Goal: Task Accomplishment & Management: Complete application form

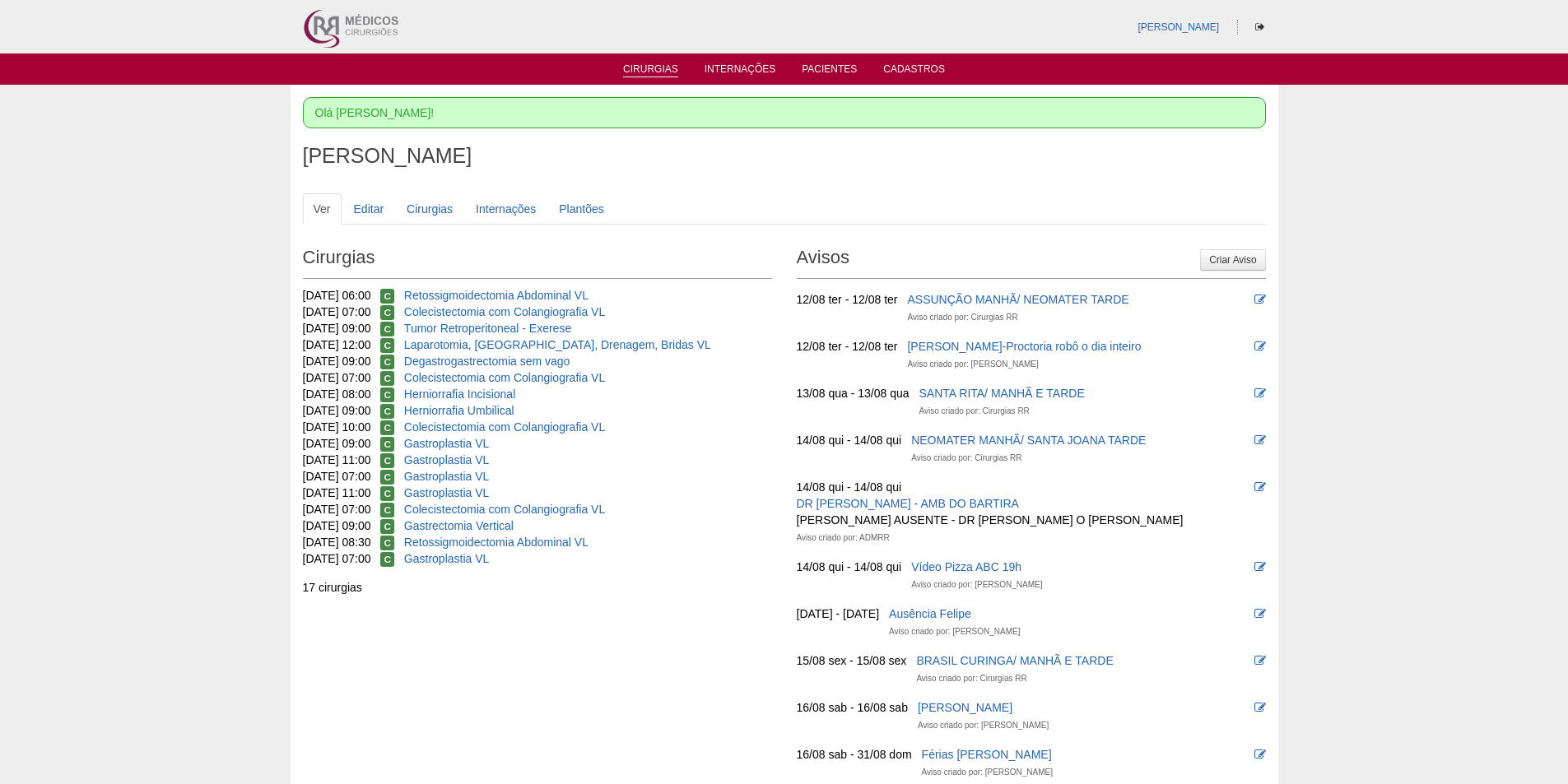
click at [641, 75] on link "Cirurgias" at bounding box center [651, 70] width 55 height 14
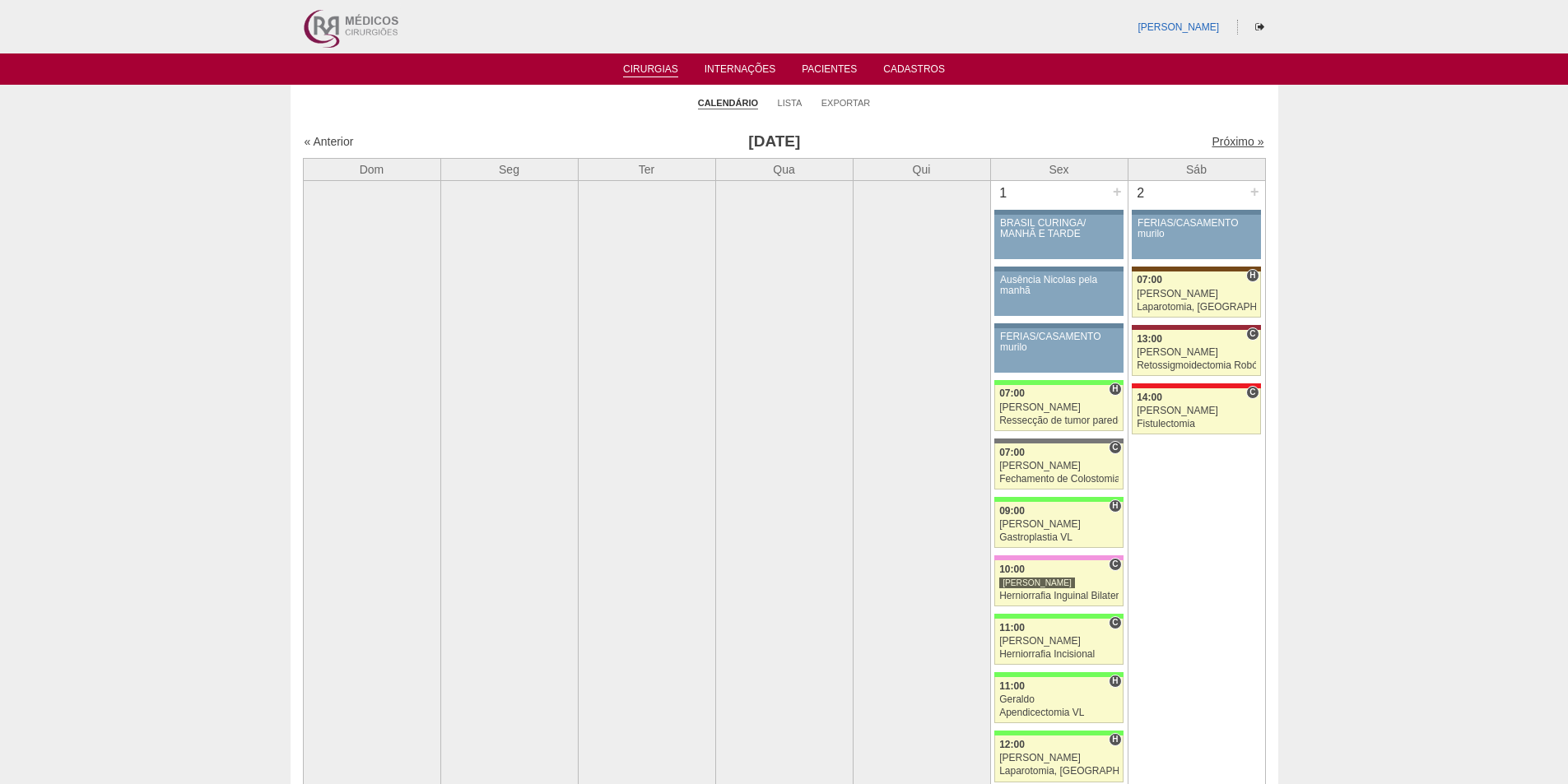
click at [1234, 143] on link "Próximo »" at bounding box center [1237, 141] width 52 height 13
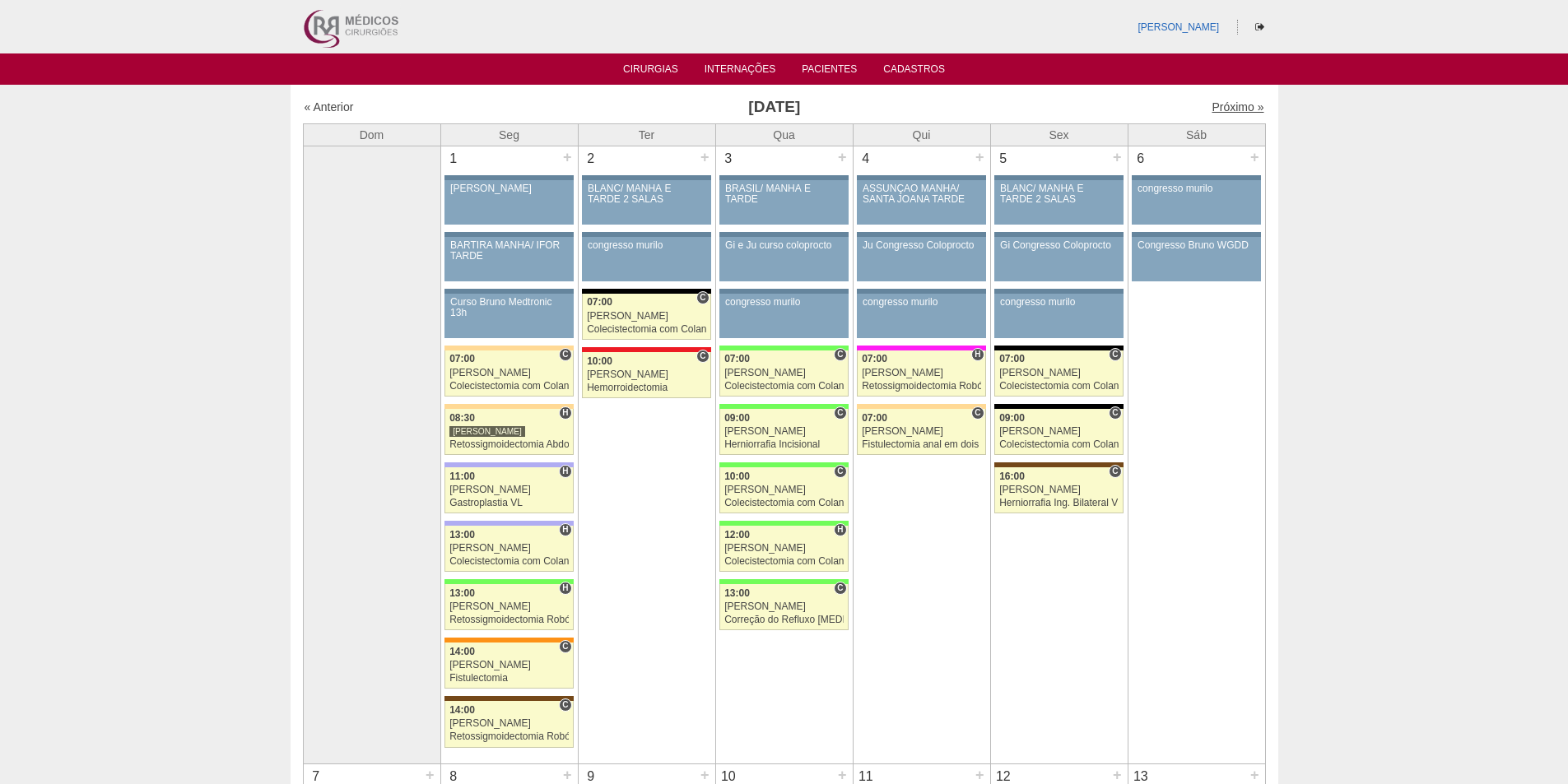
click at [1221, 108] on link "Próximo »" at bounding box center [1237, 107] width 52 height 13
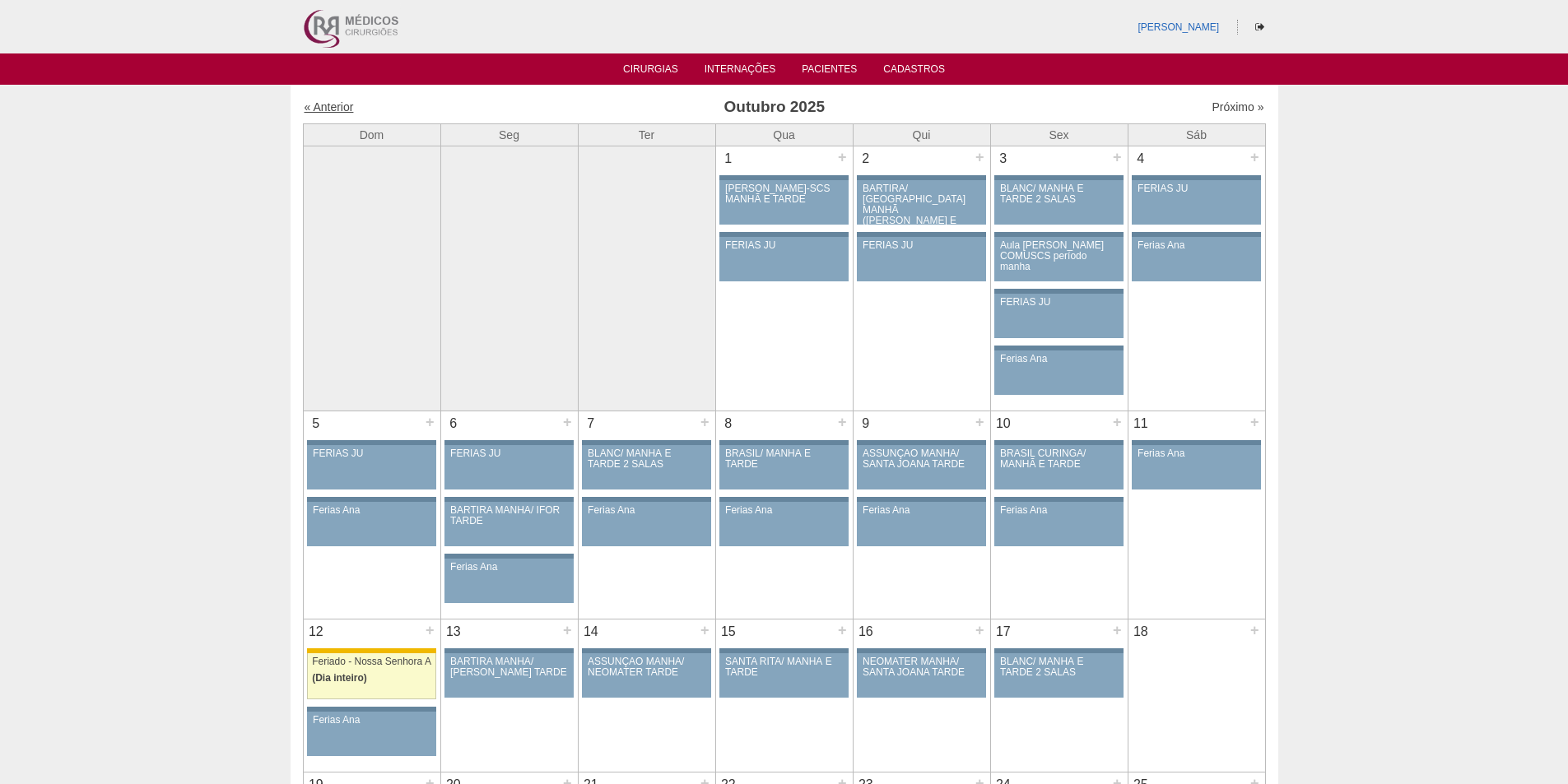
click at [341, 109] on link "« Anterior" at bounding box center [329, 107] width 49 height 13
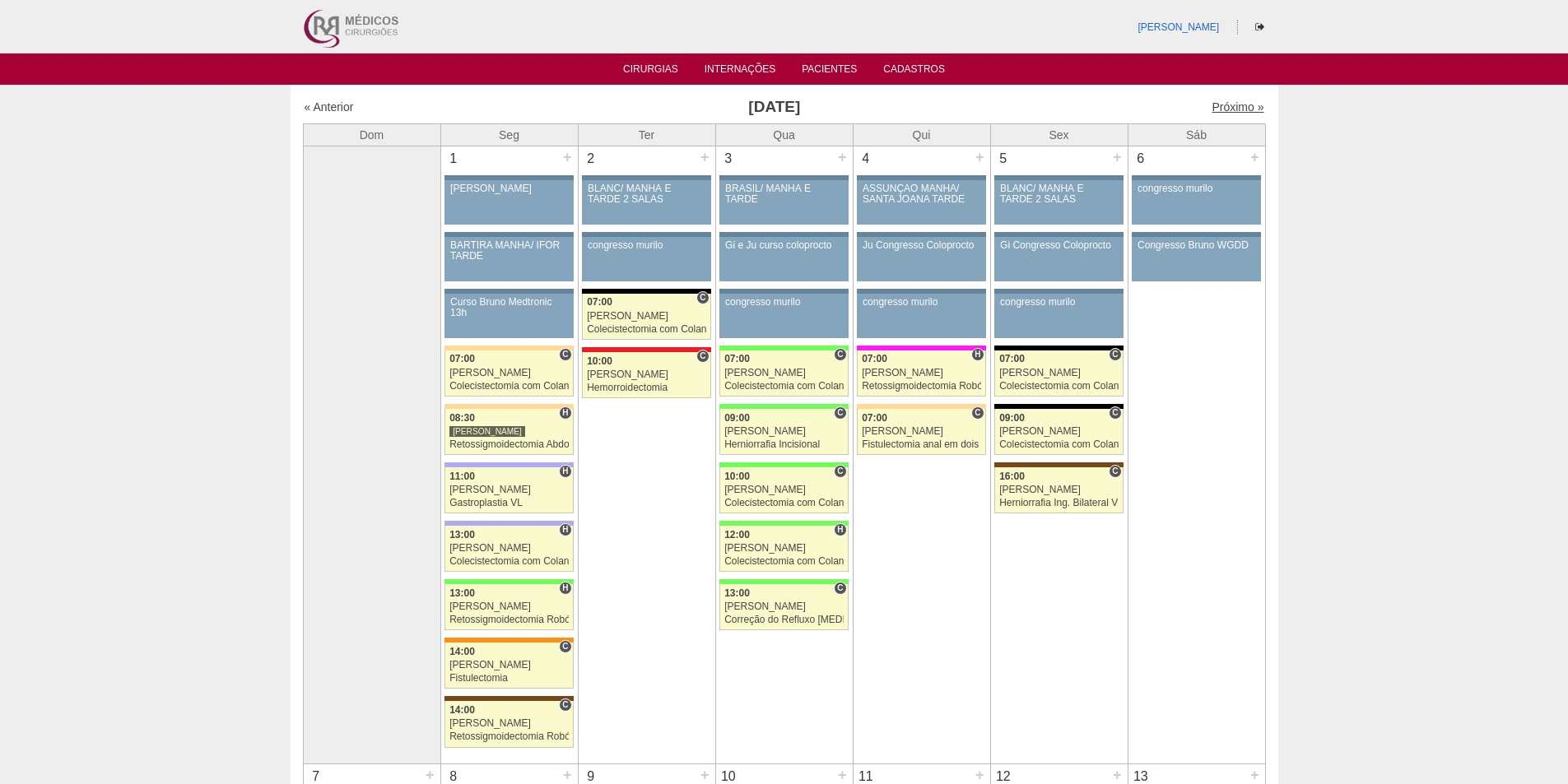
click at [1232, 102] on link "Próximo »" at bounding box center [1237, 107] width 52 height 13
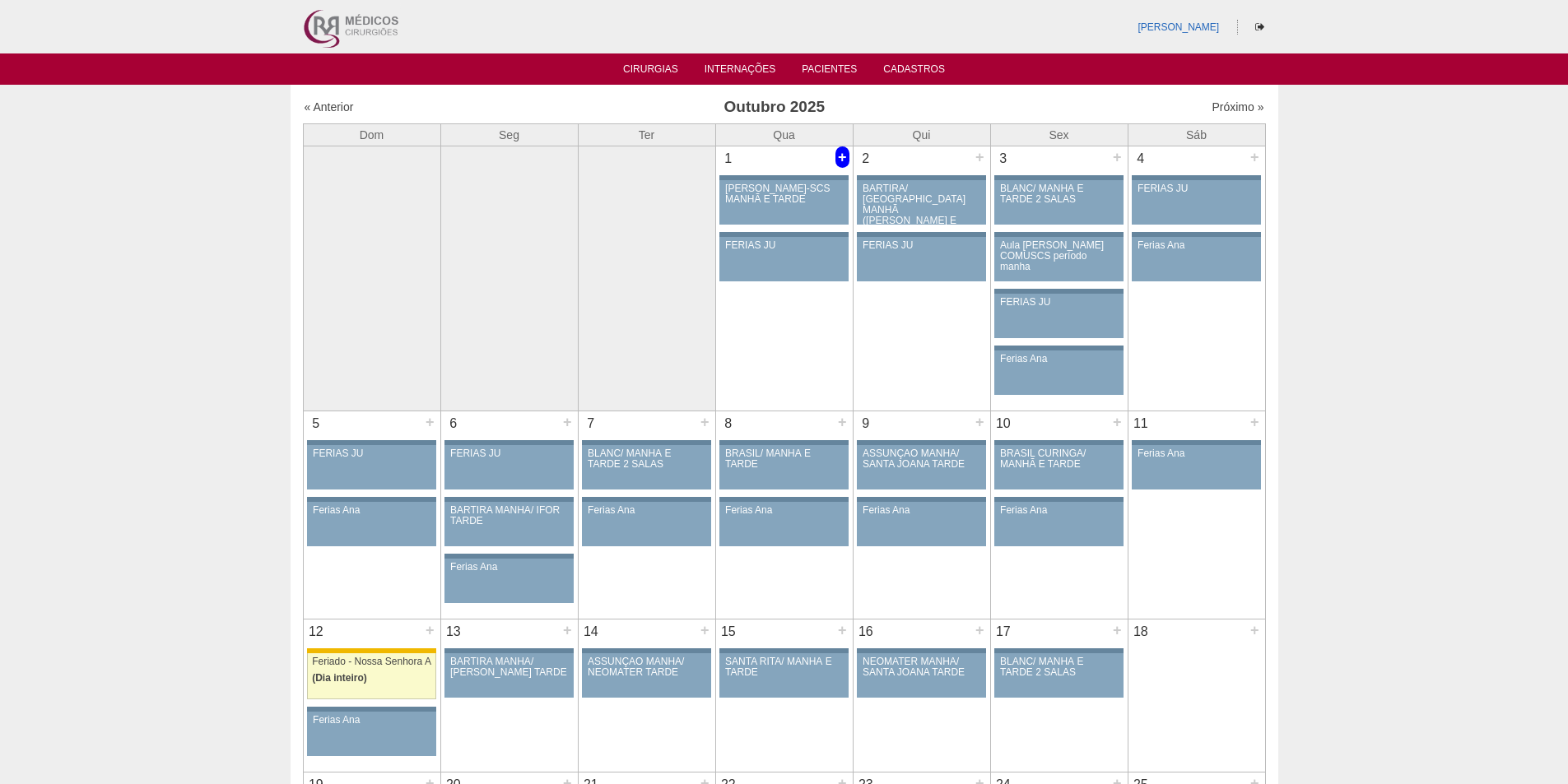
click at [843, 154] on div "+" at bounding box center [842, 157] width 14 height 21
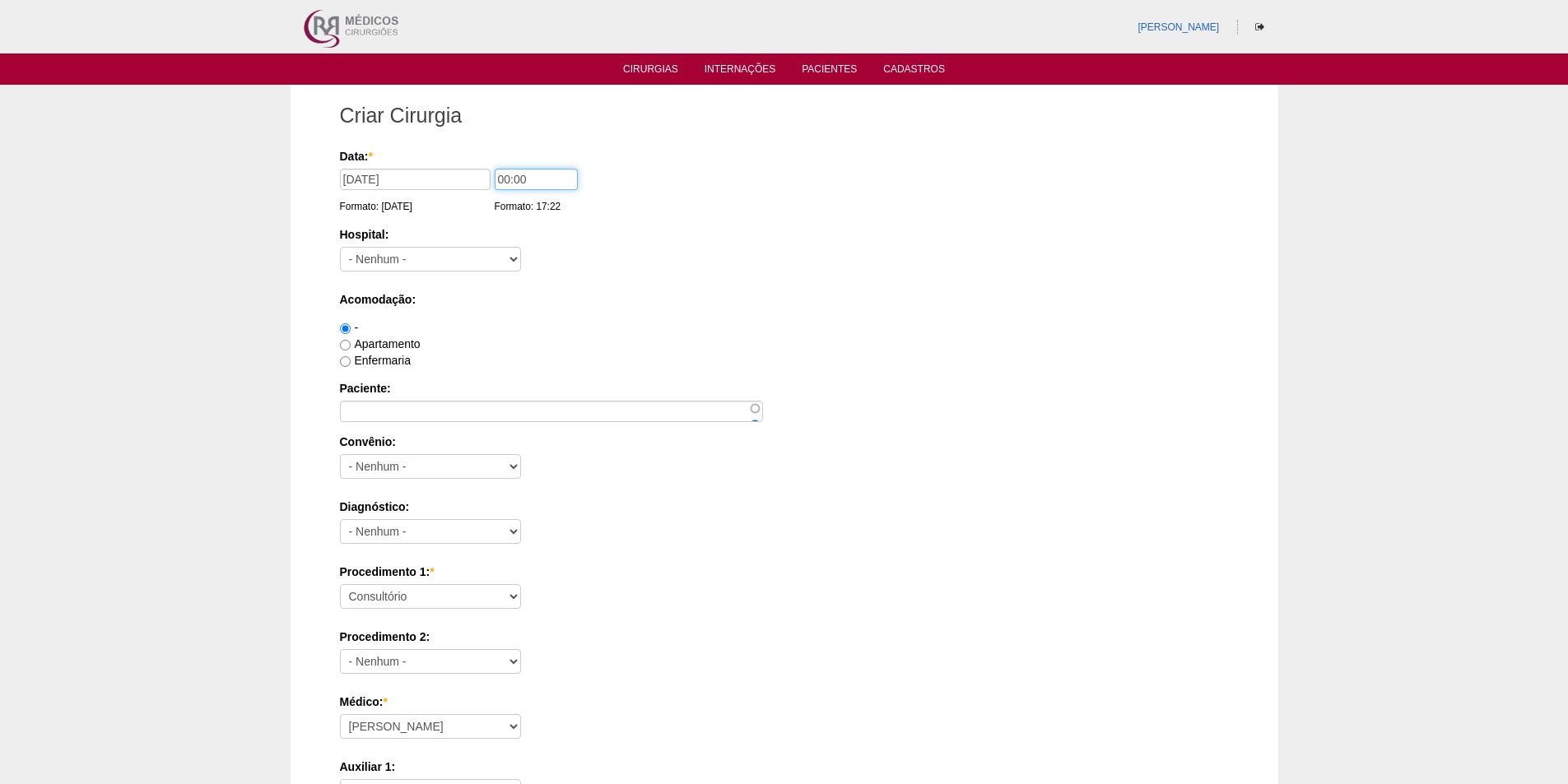
click at [498, 177] on input "00:00" at bounding box center [536, 179] width 84 height 21
type input "07:00"
click at [423, 263] on select "- Nenhum - 9 de Julho Albert Einstein Alvorada América Assunção Bartira Benefic…" at bounding box center [431, 259] width 181 height 25
select select "46"
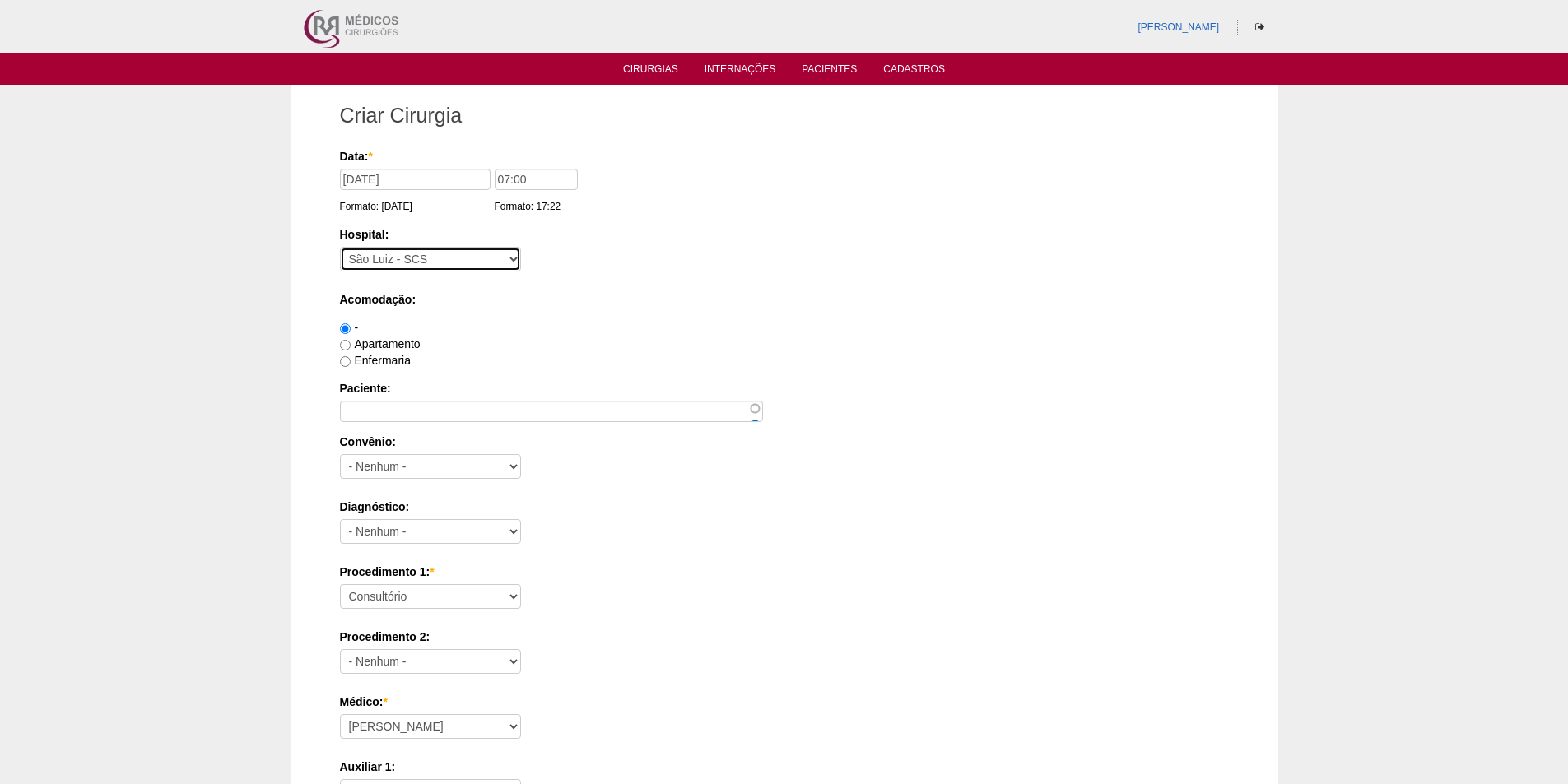
click at [340, 247] on select "- Nenhum - 9 de Julho Albert Einstein Alvorada América Assunção Bartira Benefic…" at bounding box center [431, 259] width 181 height 25
click at [372, 347] on label "Apartamento" at bounding box center [380, 343] width 81 height 13
click at [350, 347] on input "Apartamento" at bounding box center [345, 345] width 11 height 11
radio input "true"
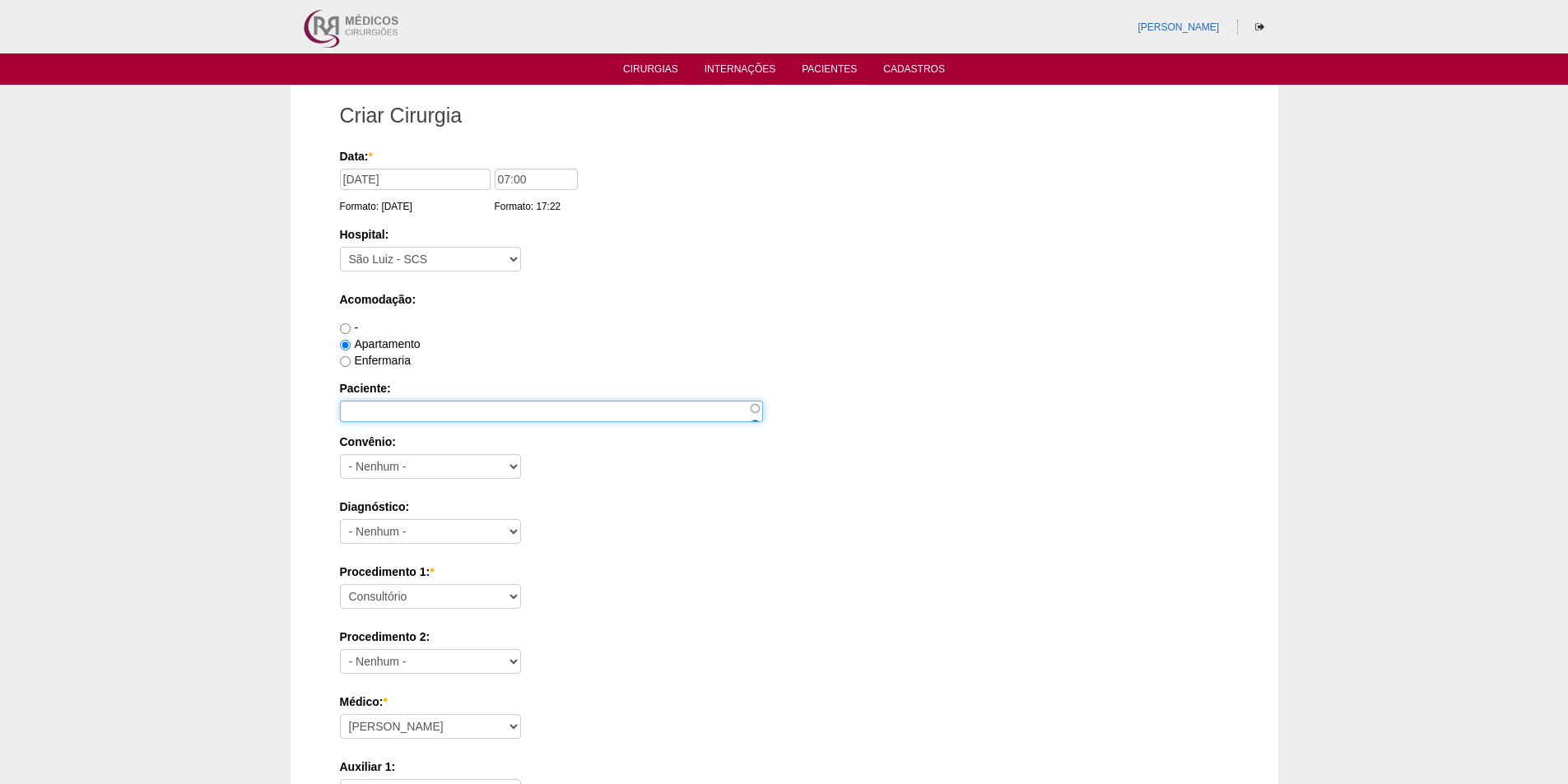
drag, startPoint x: 376, startPoint y: 406, endPoint x: 385, endPoint y: 400, distance: 10.8
click at [379, 405] on input "Paciente:" at bounding box center [552, 411] width 423 height 21
paste input "[PERSON_NAME] BEZ"
type input "[PERSON_NAME] BEZ"
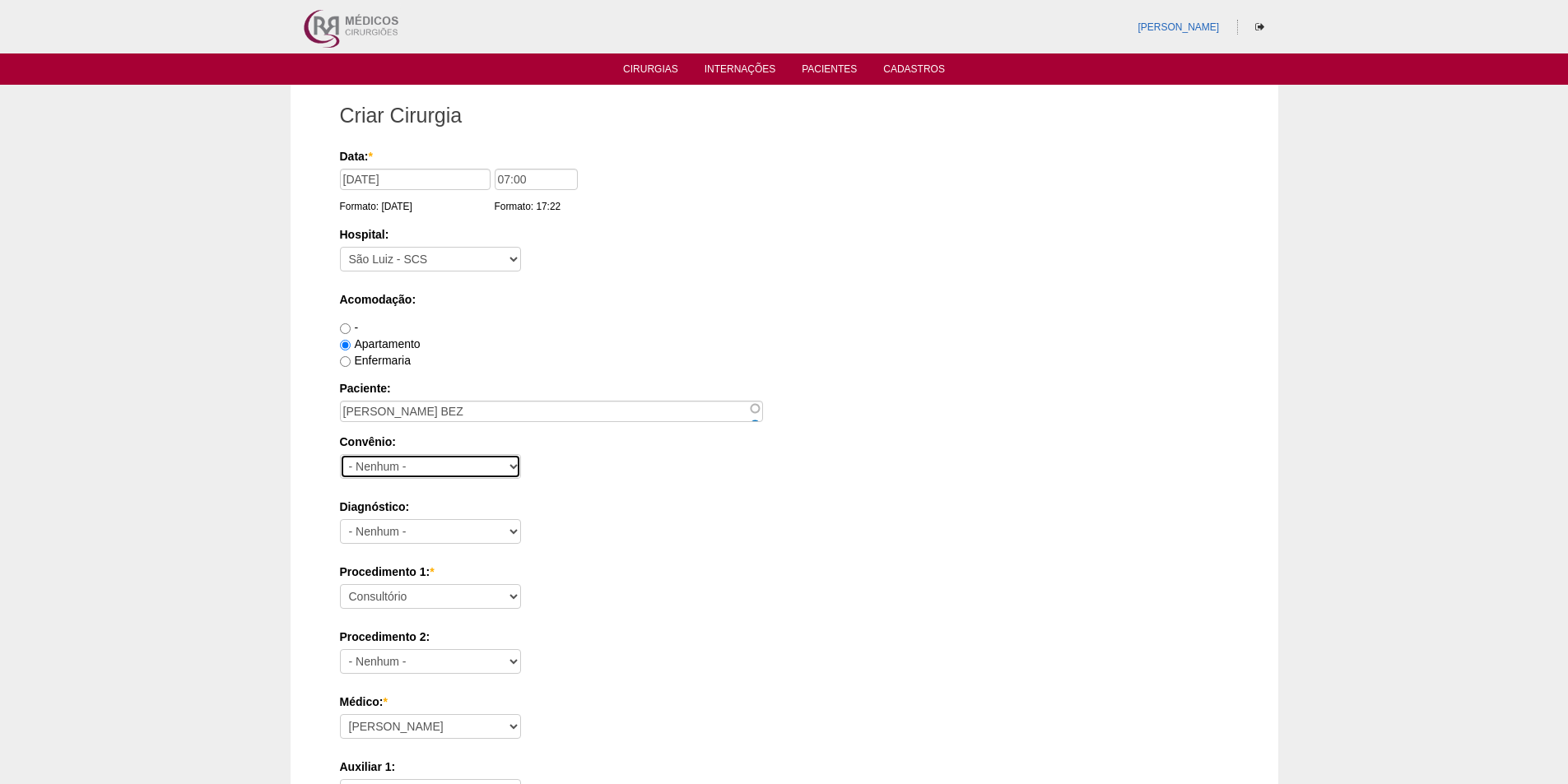
click at [437, 473] on select "- Nenhum - Abet Afresp Allianz Amil Blue Life Caasp Cabesp Caixa de Pensões Car…" at bounding box center [431, 466] width 181 height 25
select select "26"
click at [340, 454] on select "- Nenhum - Abet Afresp Allianz Amil Blue Life Caasp Cabesp Caixa de Pensões Car…" at bounding box center [431, 466] width 181 height 25
click at [392, 534] on select "- Nenhum - Abdome Agudo Abscesso Hepático Abscesso Perianal Abscesso Peritoneal…" at bounding box center [431, 531] width 181 height 25
select select "12"
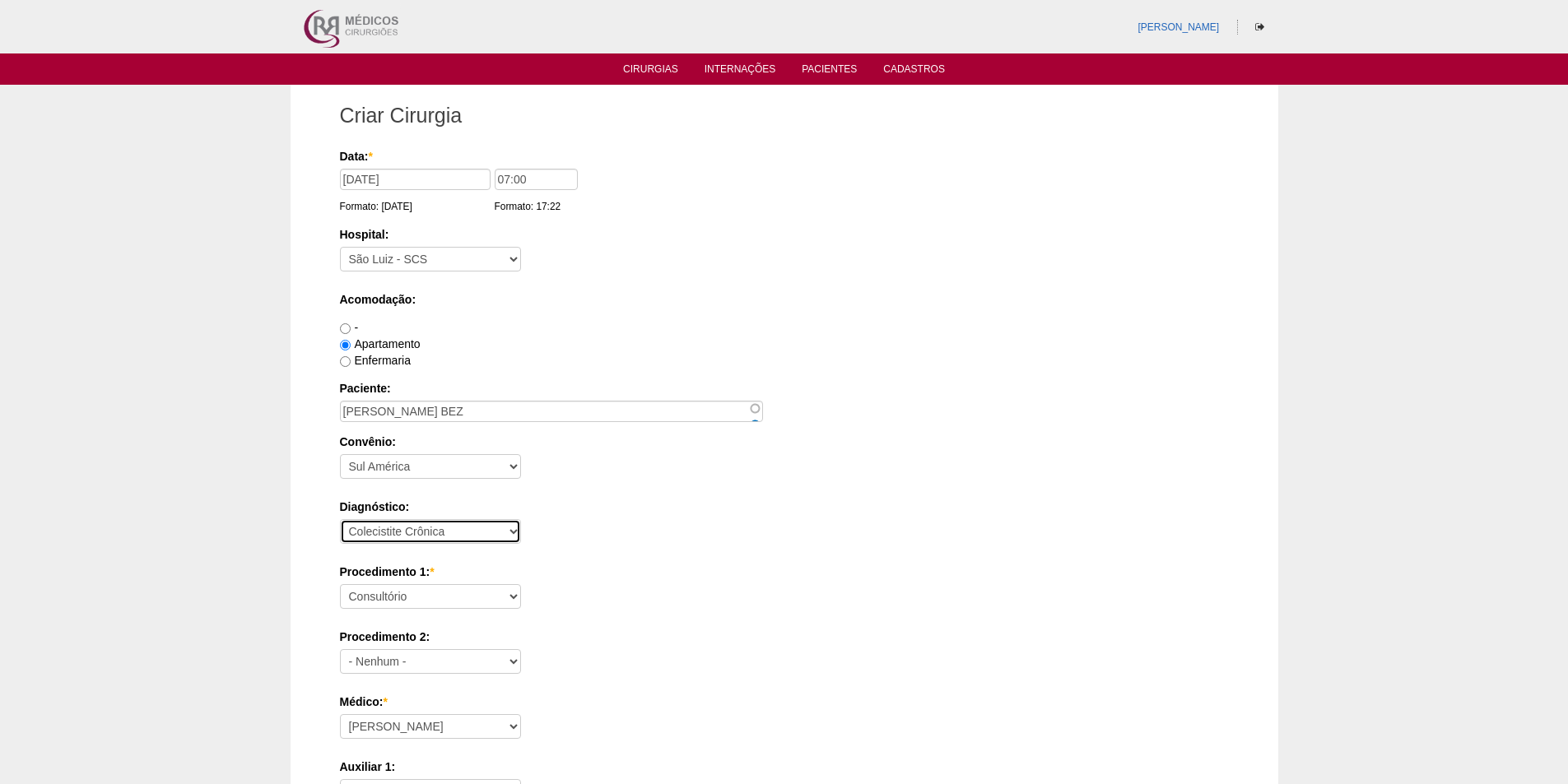
click at [340, 519] on select "- Nenhum - Abdome Agudo Abscesso Hepático Abscesso Perianal Abscesso Peritoneal…" at bounding box center [431, 531] width 181 height 25
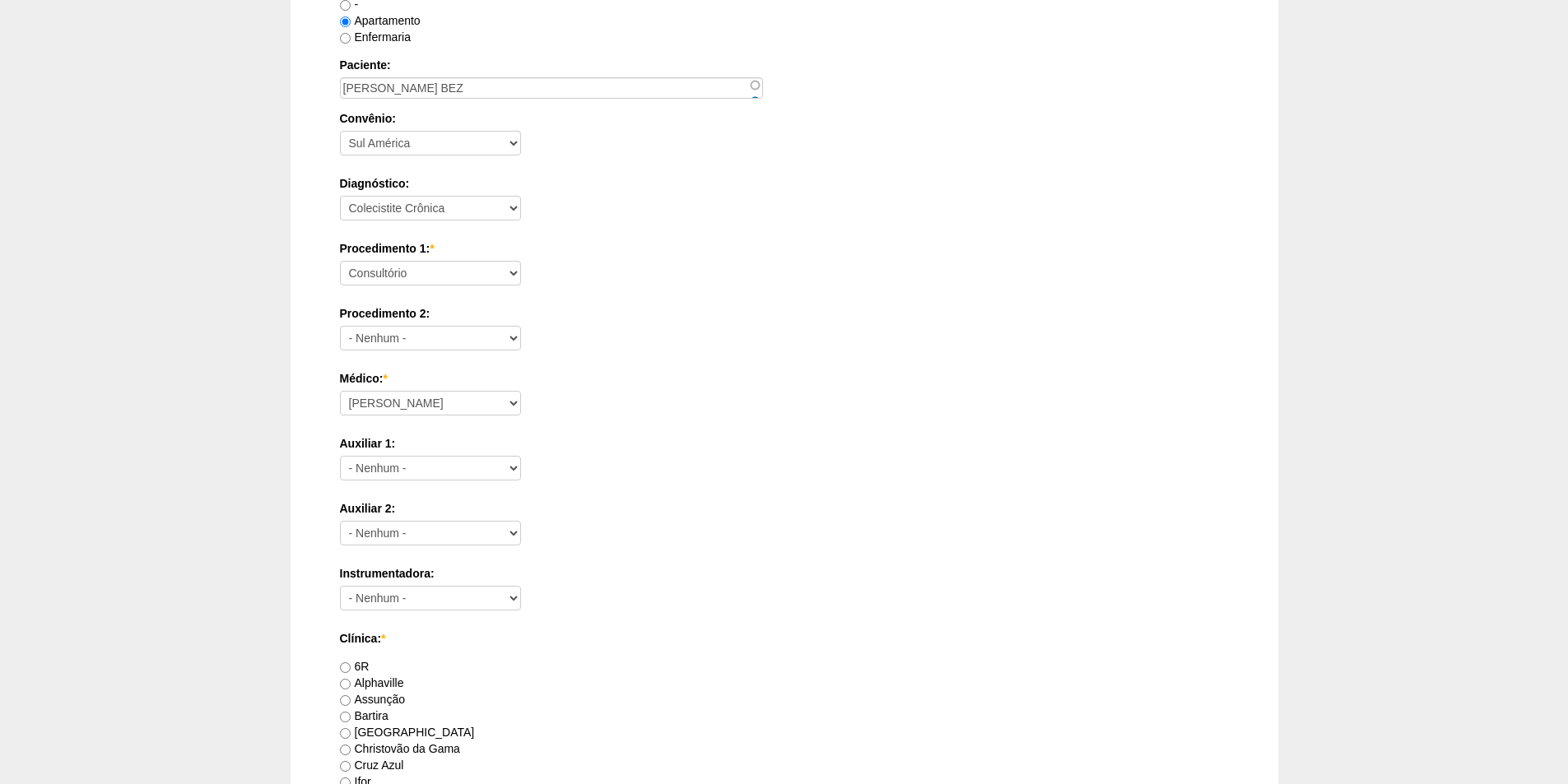
scroll to position [329, 0]
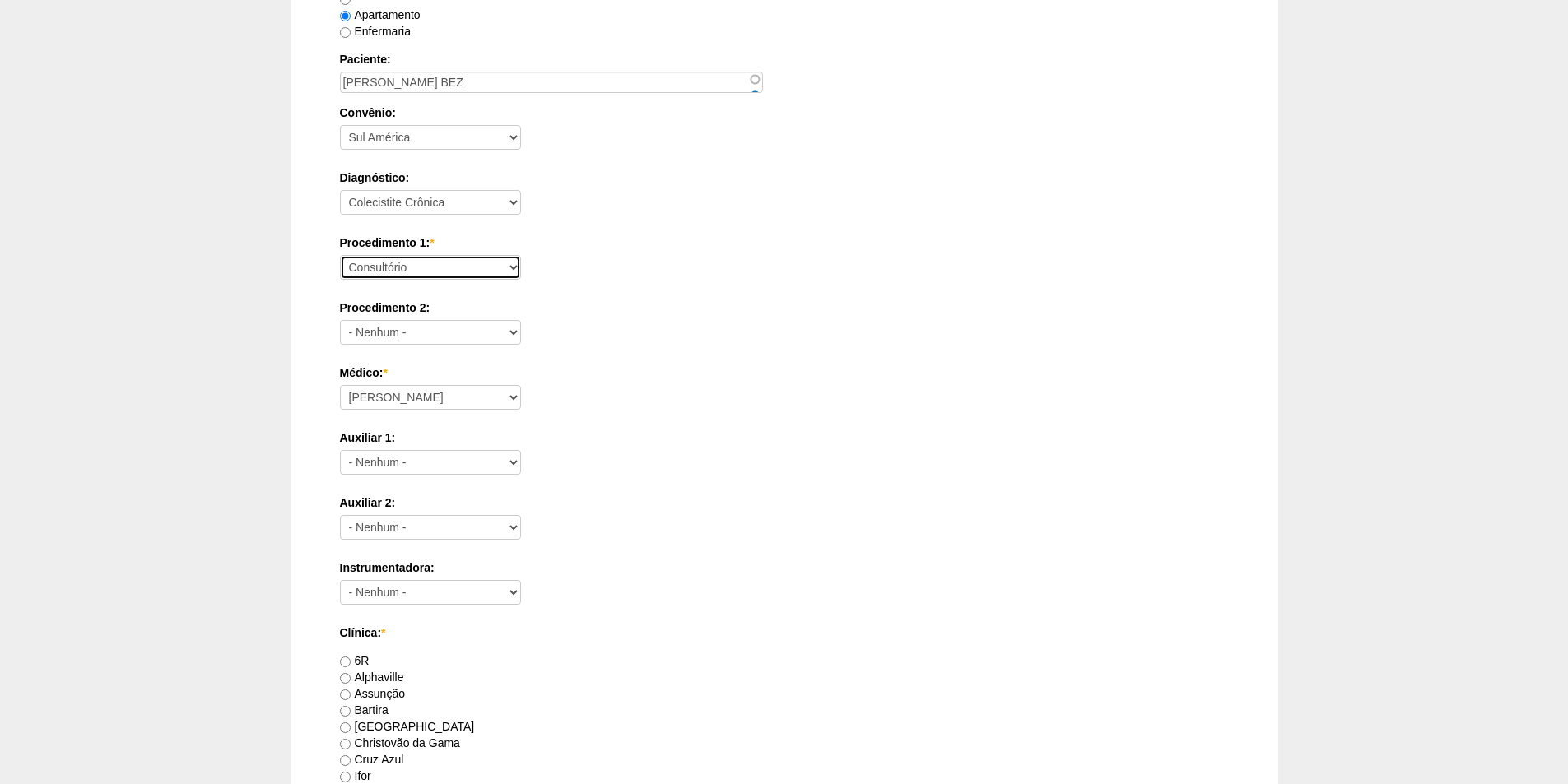
click at [389, 274] on select "Consultório Abscesso Hepático - Drenagem Abscesso perianal Amputação Abdômino P…" at bounding box center [431, 267] width 181 height 25
select select "3735"
click at [340, 255] on select "Consultório Abscesso Hepático - Drenagem Abscesso perianal Amputação Abdômino P…" at bounding box center [431, 267] width 181 height 25
click at [236, 507] on div "Criar Cirurgia Data: * 01/10/2025 Formato: 11/08/2025 07:00 Formato: 17:22 Hosp…" at bounding box center [784, 637] width 1568 height 1765
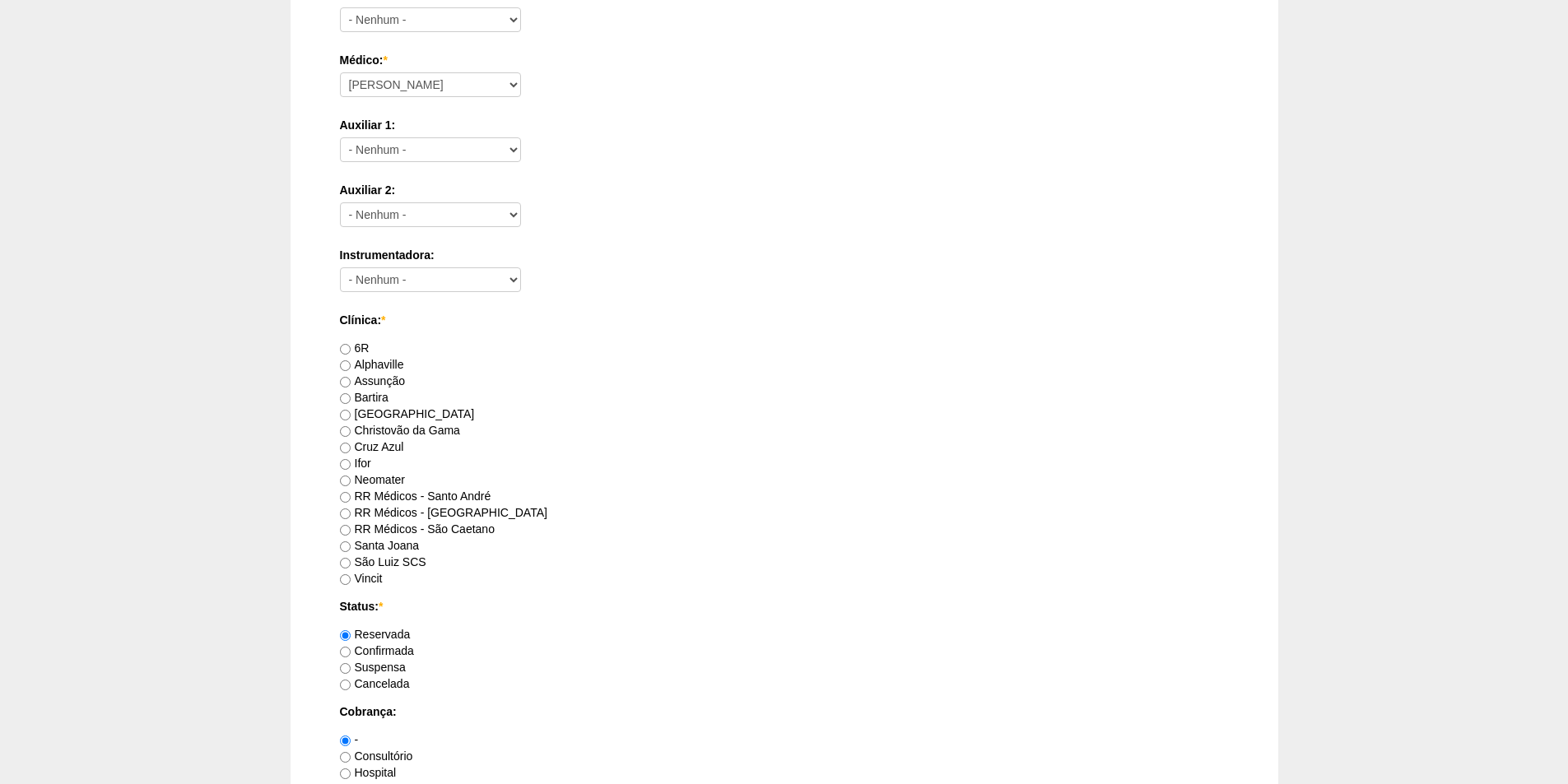
scroll to position [658, 0]
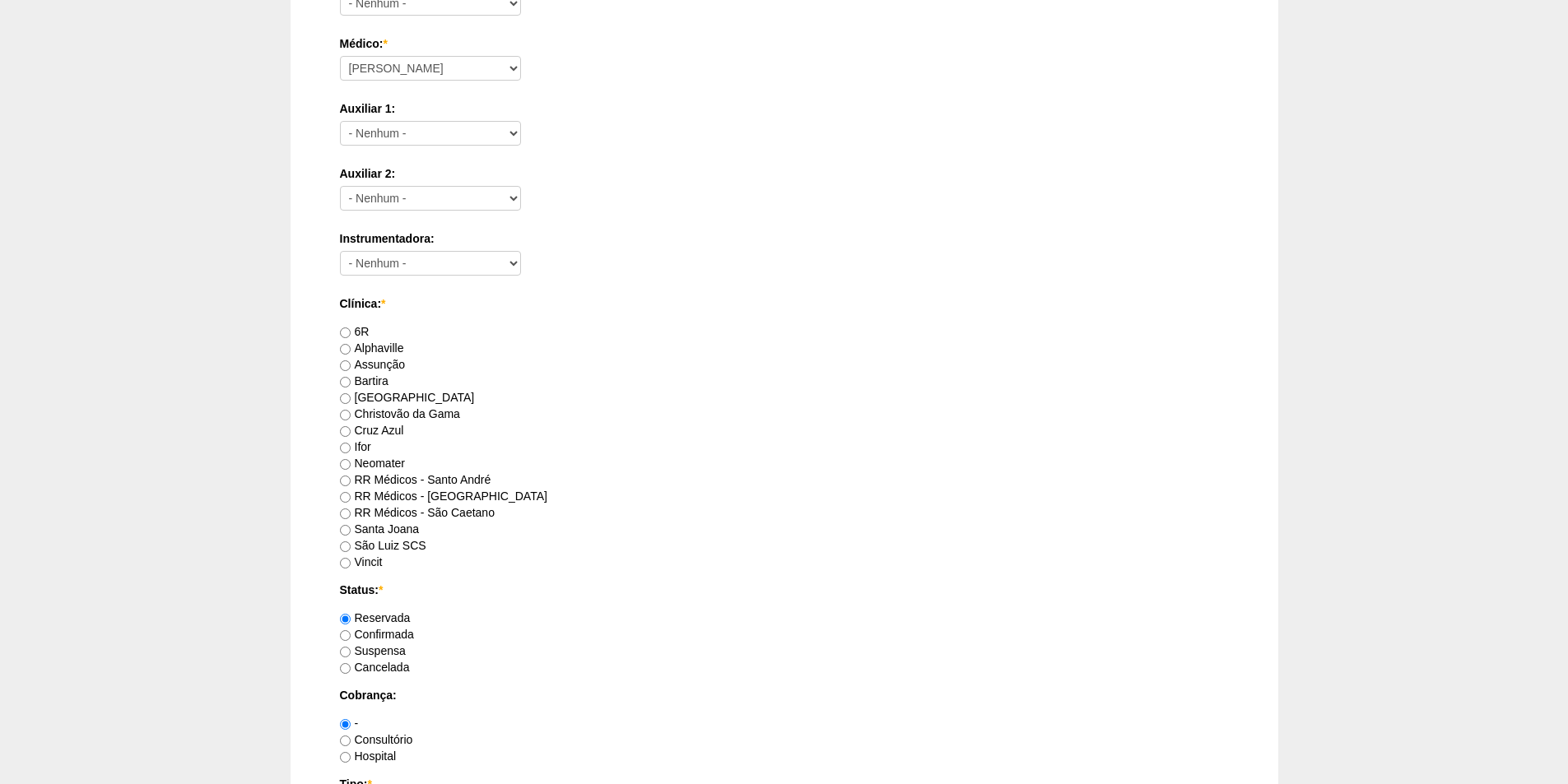
click at [412, 476] on label "RR Médicos - Santo André" at bounding box center [416, 479] width 152 height 13
click at [350, 476] on input "RR Médicos - Santo André" at bounding box center [345, 481] width 11 height 11
radio input "true"
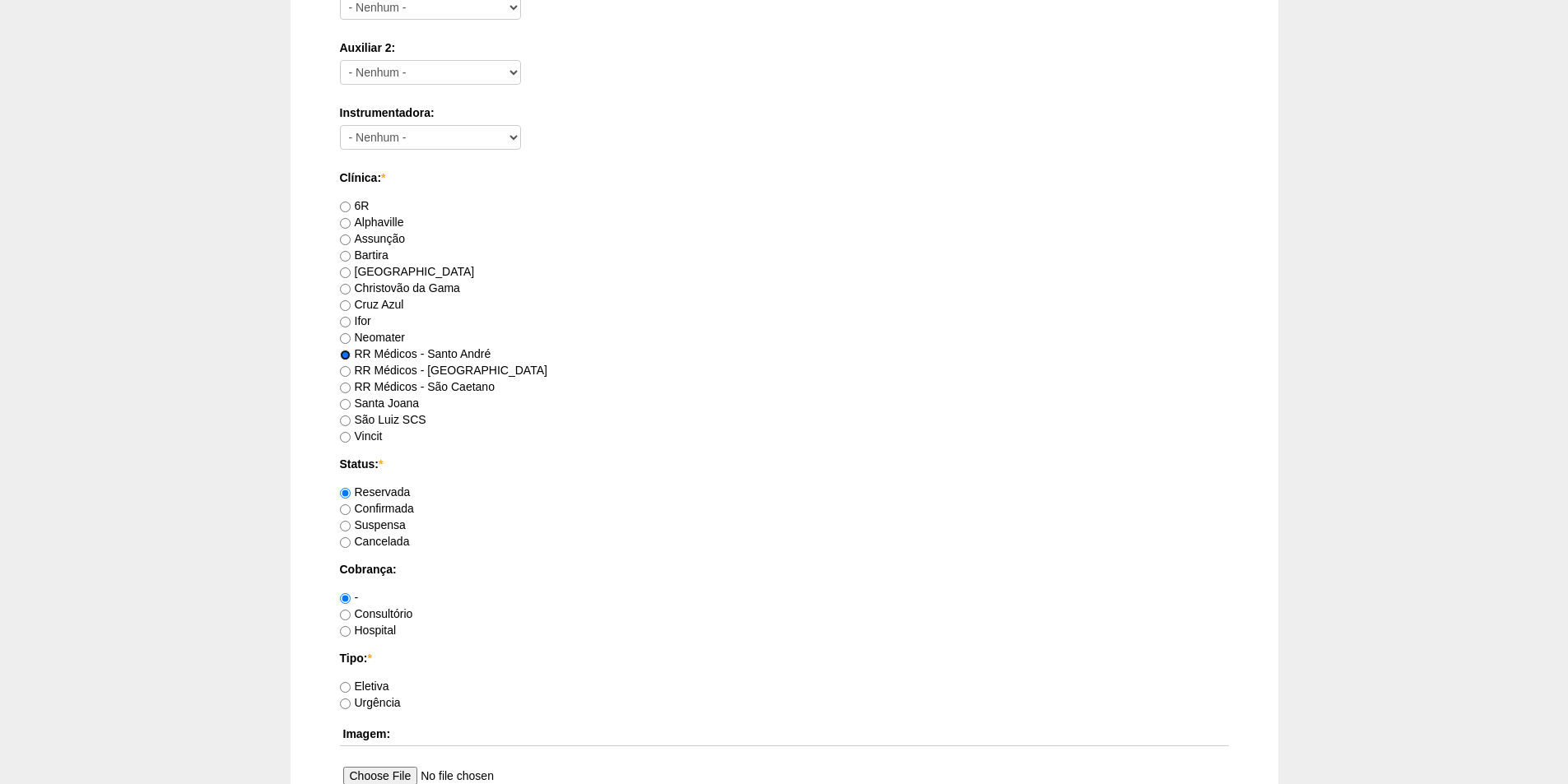
scroll to position [822, 0]
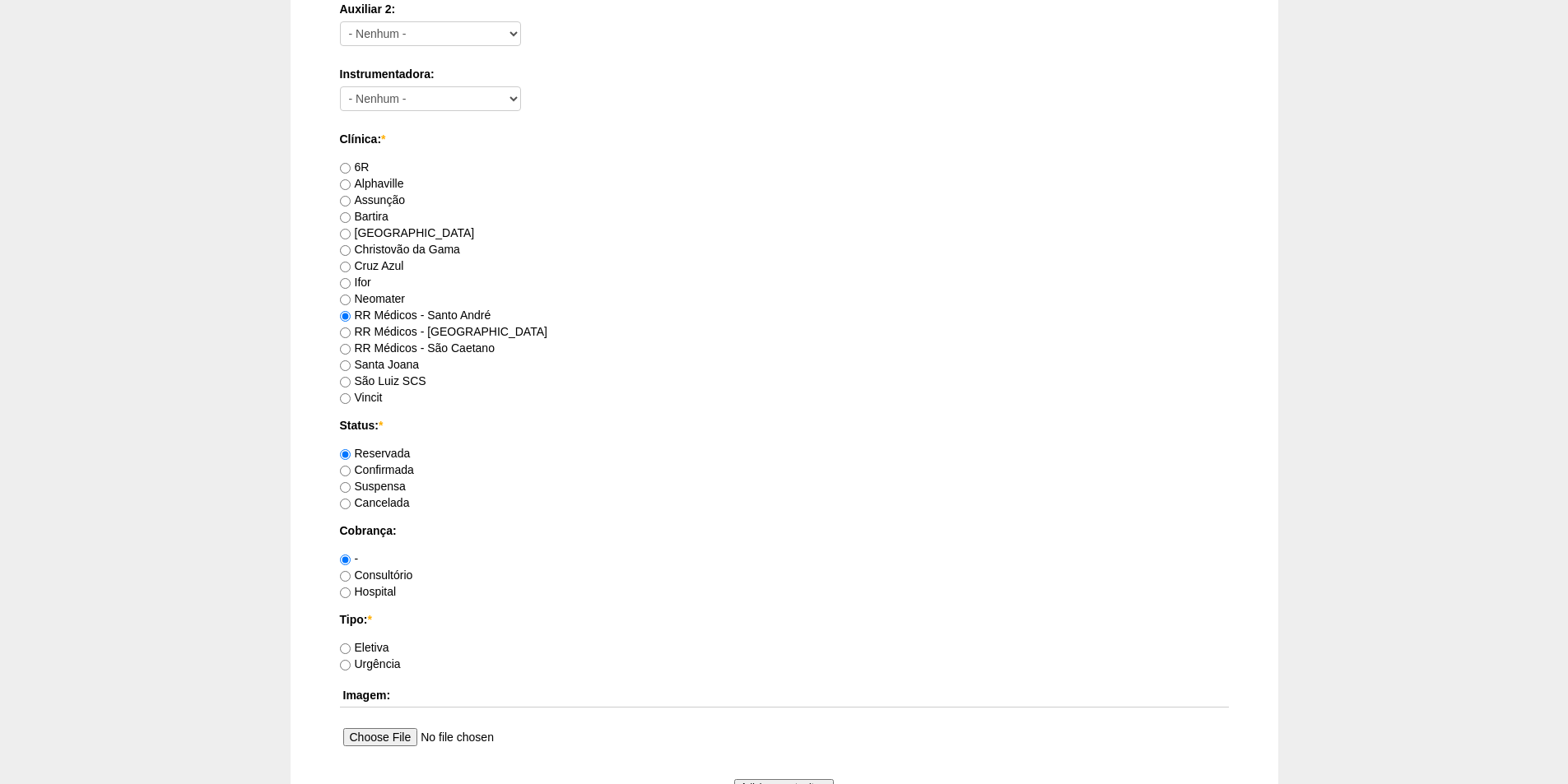
click at [380, 572] on label "Consultório" at bounding box center [377, 574] width 73 height 13
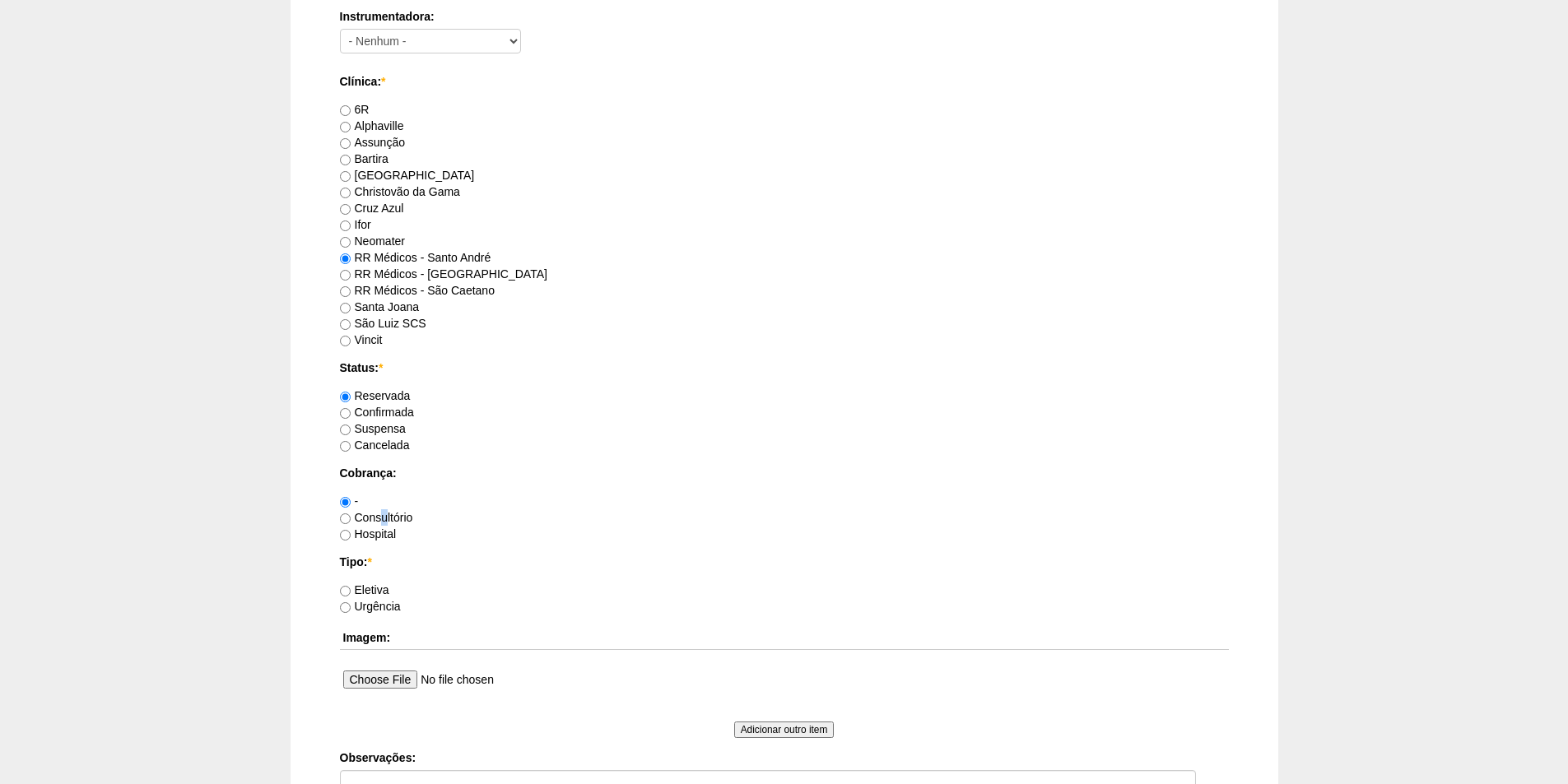
scroll to position [905, 0]
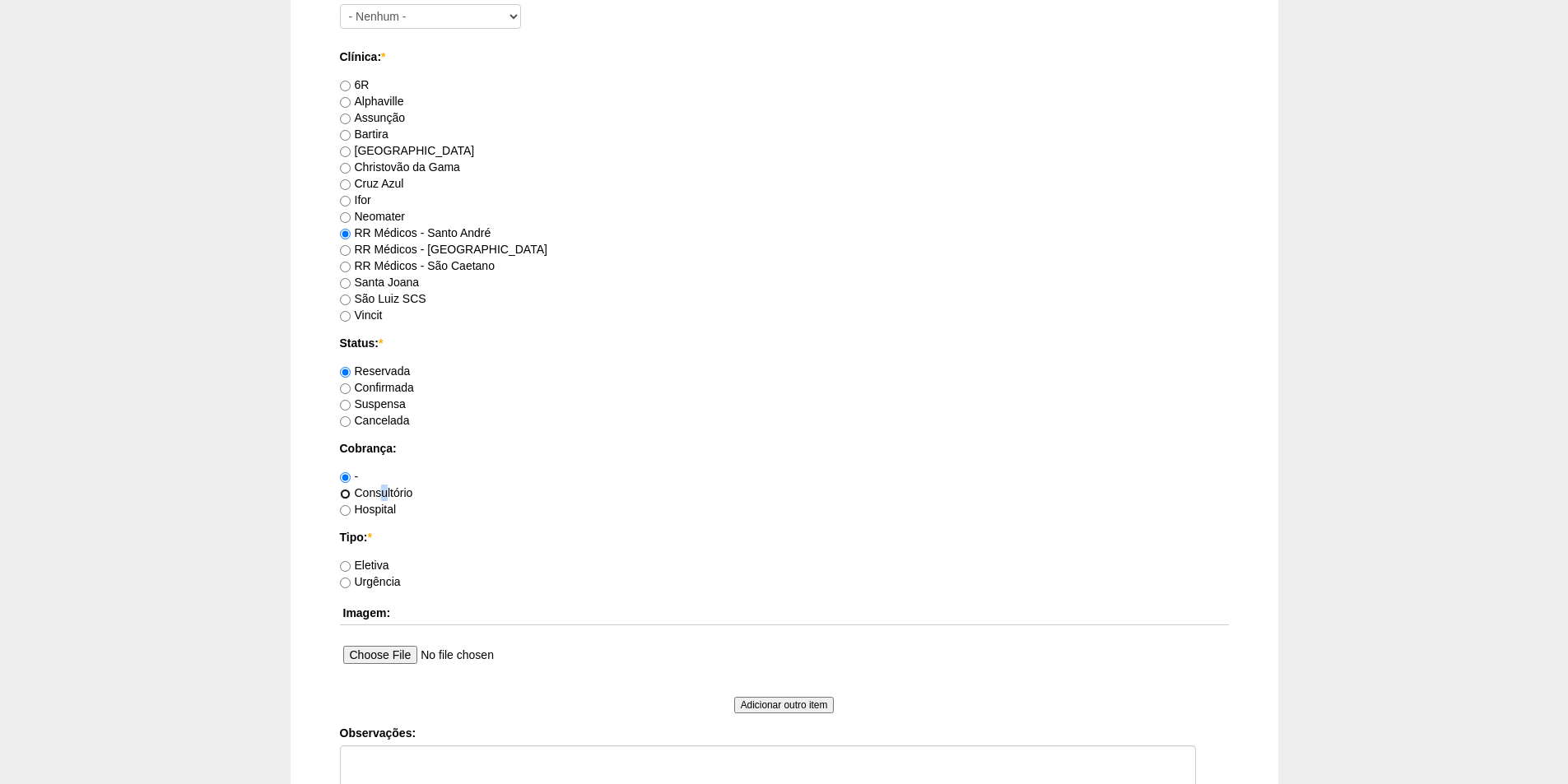
click at [344, 492] on input "Consultório" at bounding box center [345, 493] width 11 height 11
radio input "true"
drag, startPoint x: 344, startPoint y: 563, endPoint x: 310, endPoint y: 556, distance: 34.7
click at [343, 564] on input "Eletiva" at bounding box center [345, 566] width 11 height 11
radio input "true"
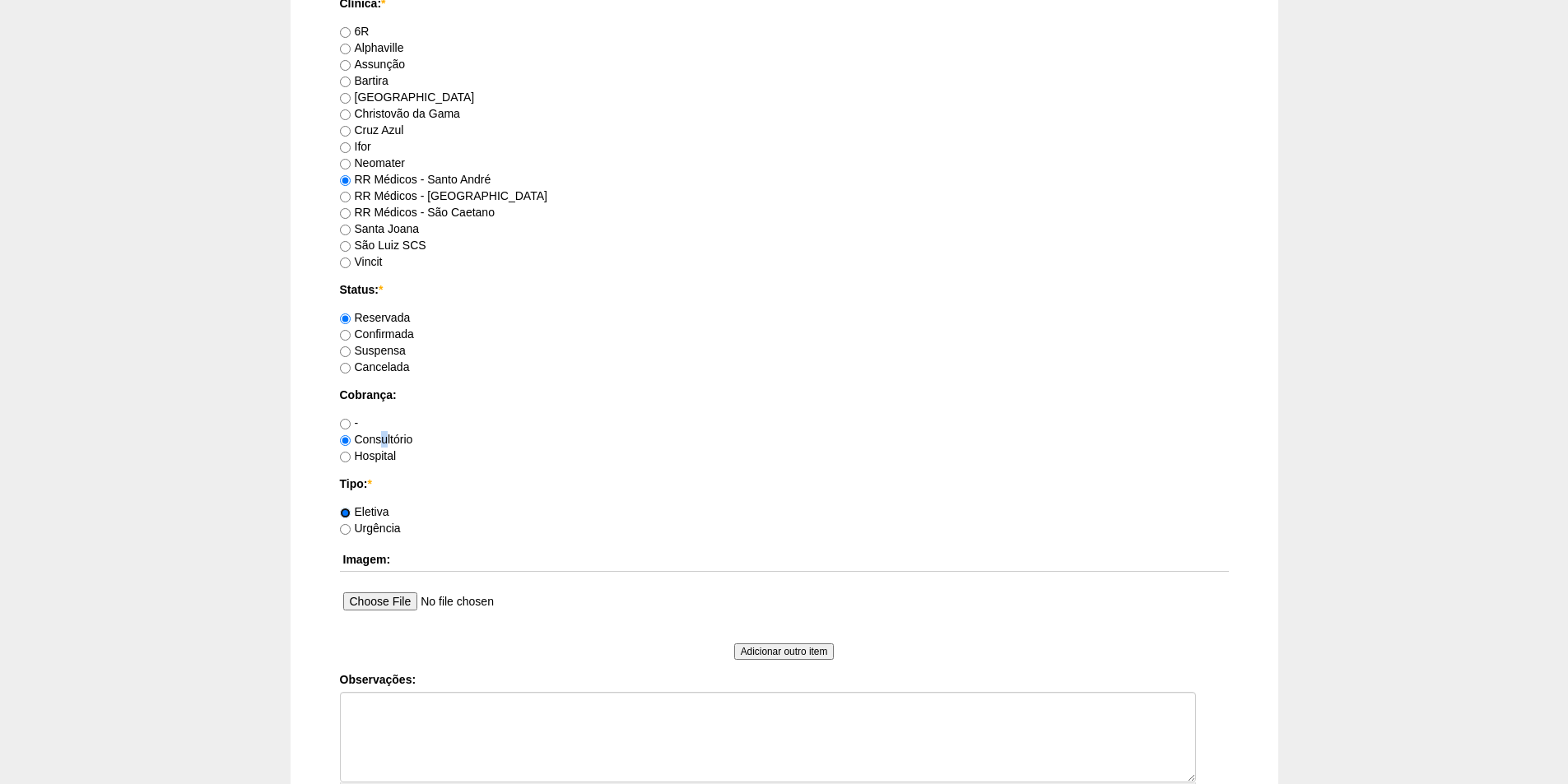
scroll to position [988, 0]
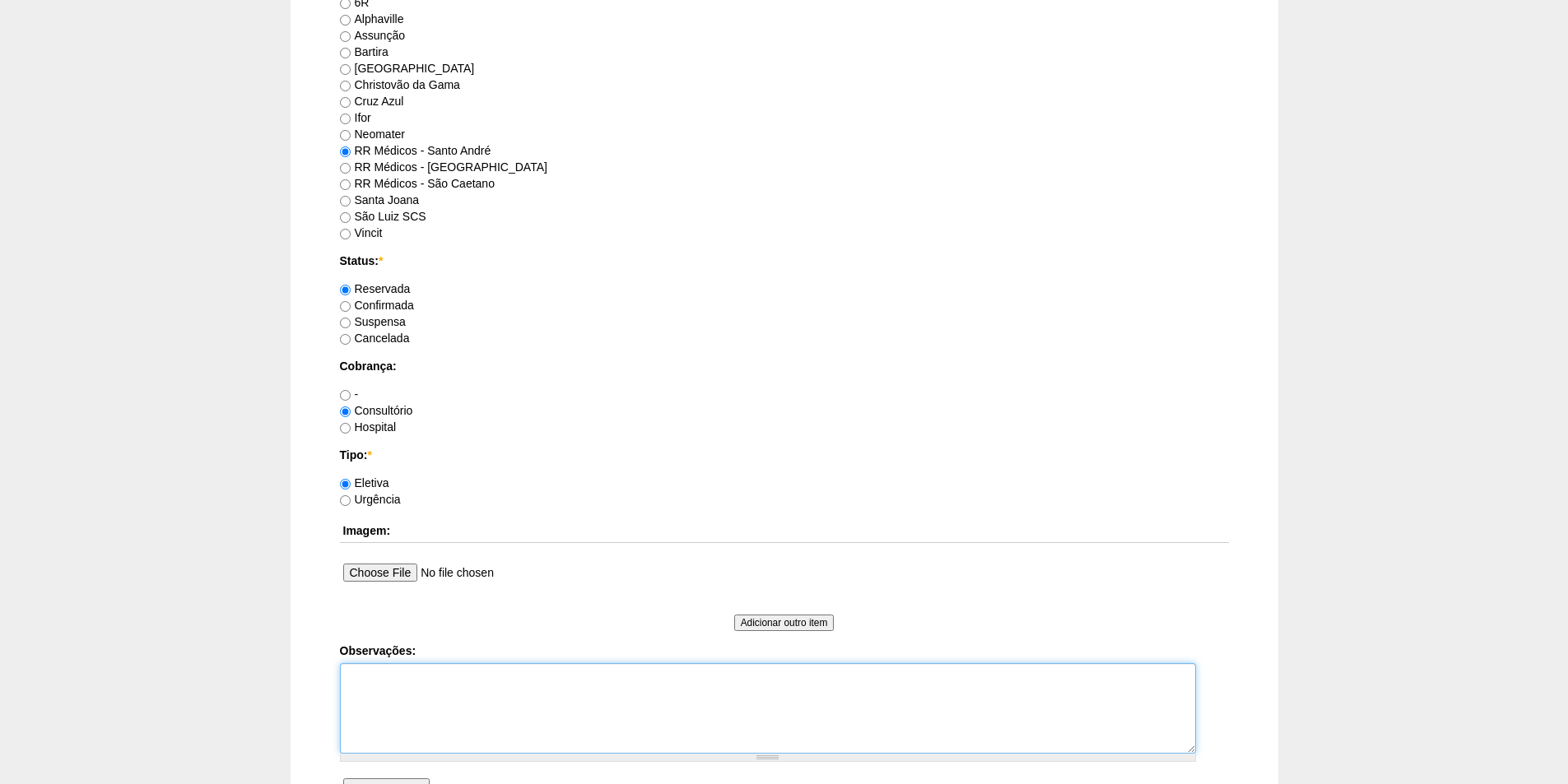
click at [391, 689] on textarea "Observações:" at bounding box center [768, 708] width 856 height 90
type textarea "i"
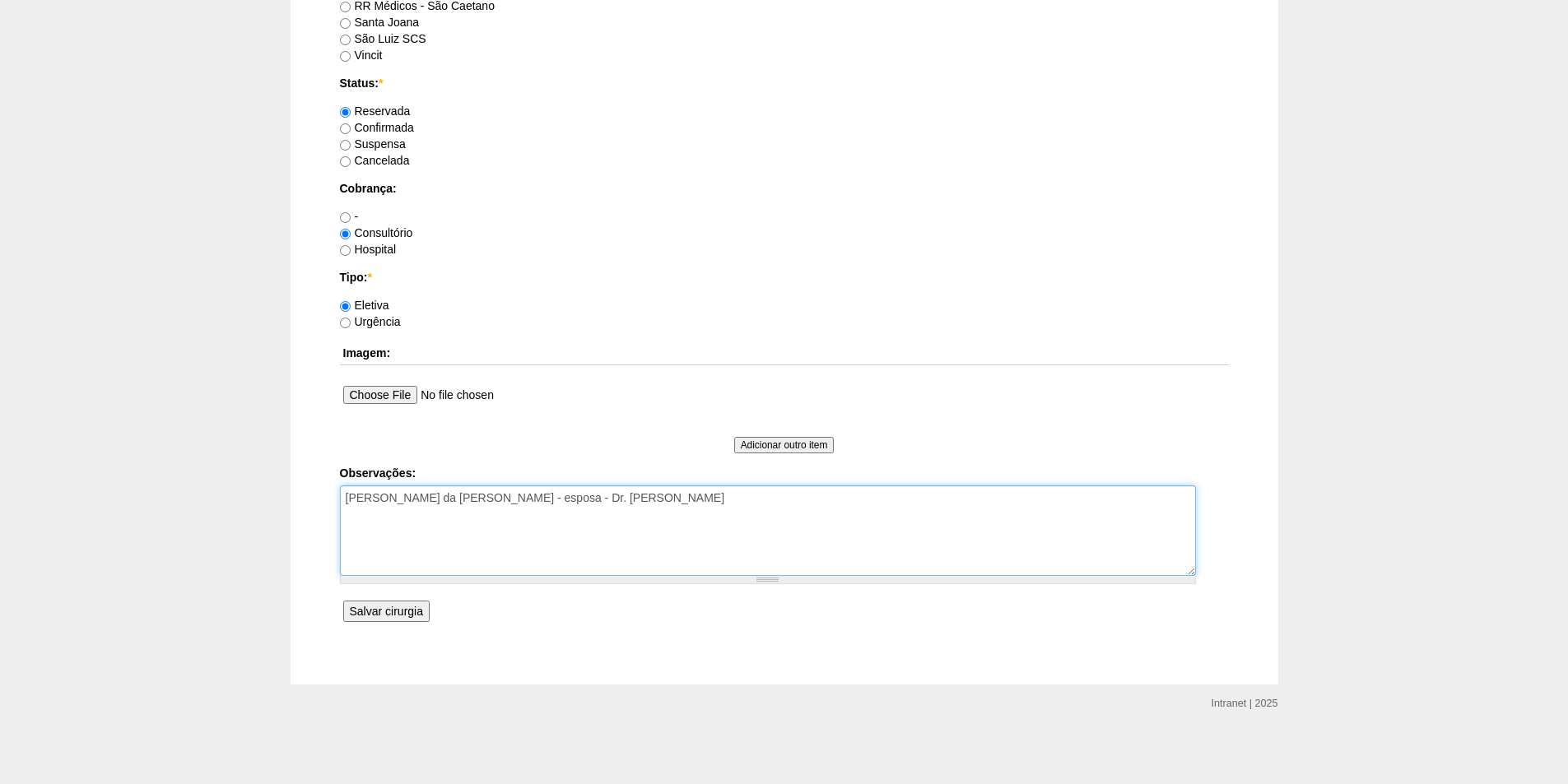
type textarea "Irma da Isabella - esposa - Dr. Pablo"
click at [385, 614] on input "Salvar cirurgia" at bounding box center [386, 611] width 86 height 21
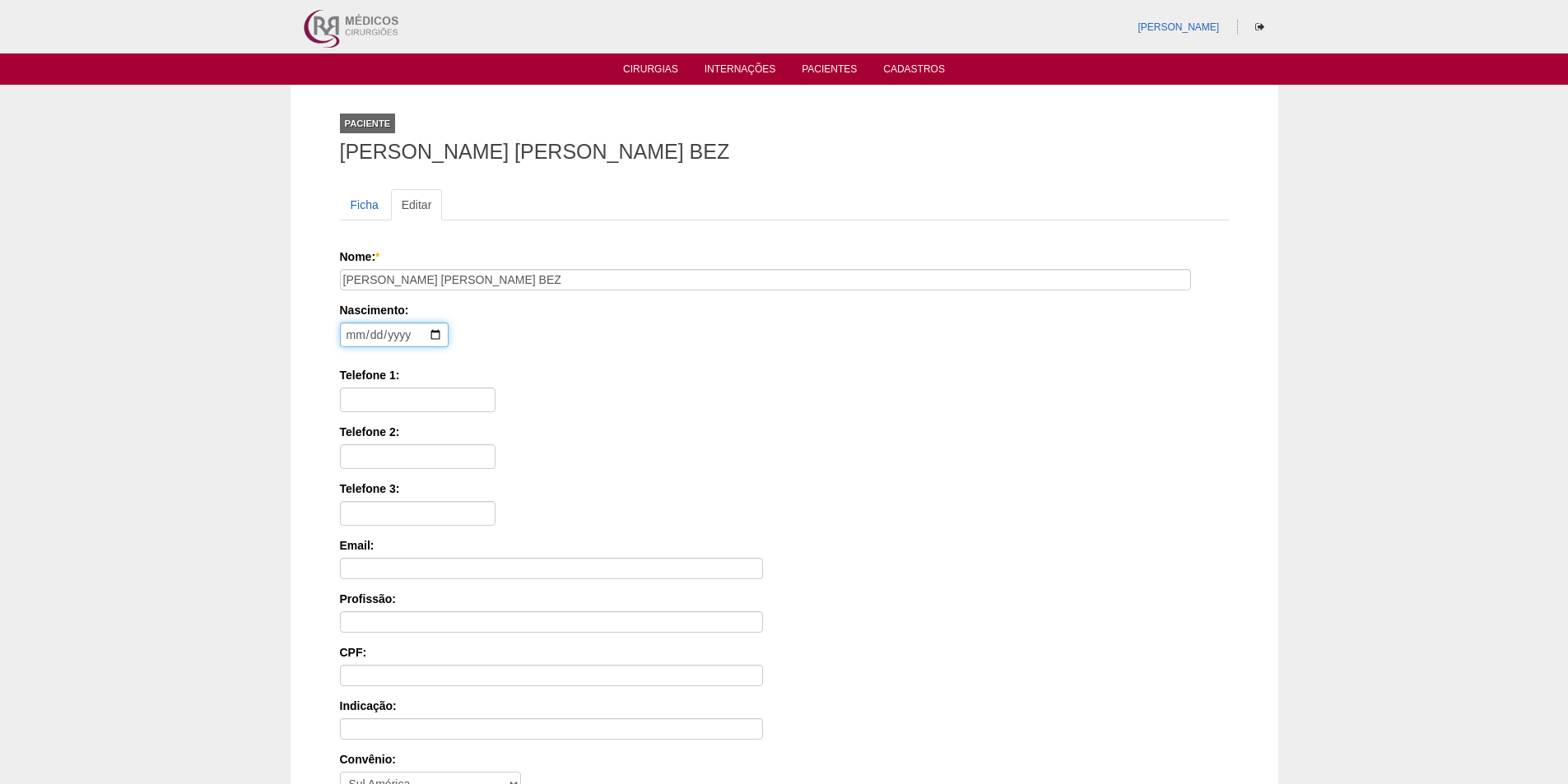
click at [356, 338] on input "date" at bounding box center [394, 334] width 108 height 25
type input "1998-03-28"
type input "11984025039"
type input "444.290.958-09"
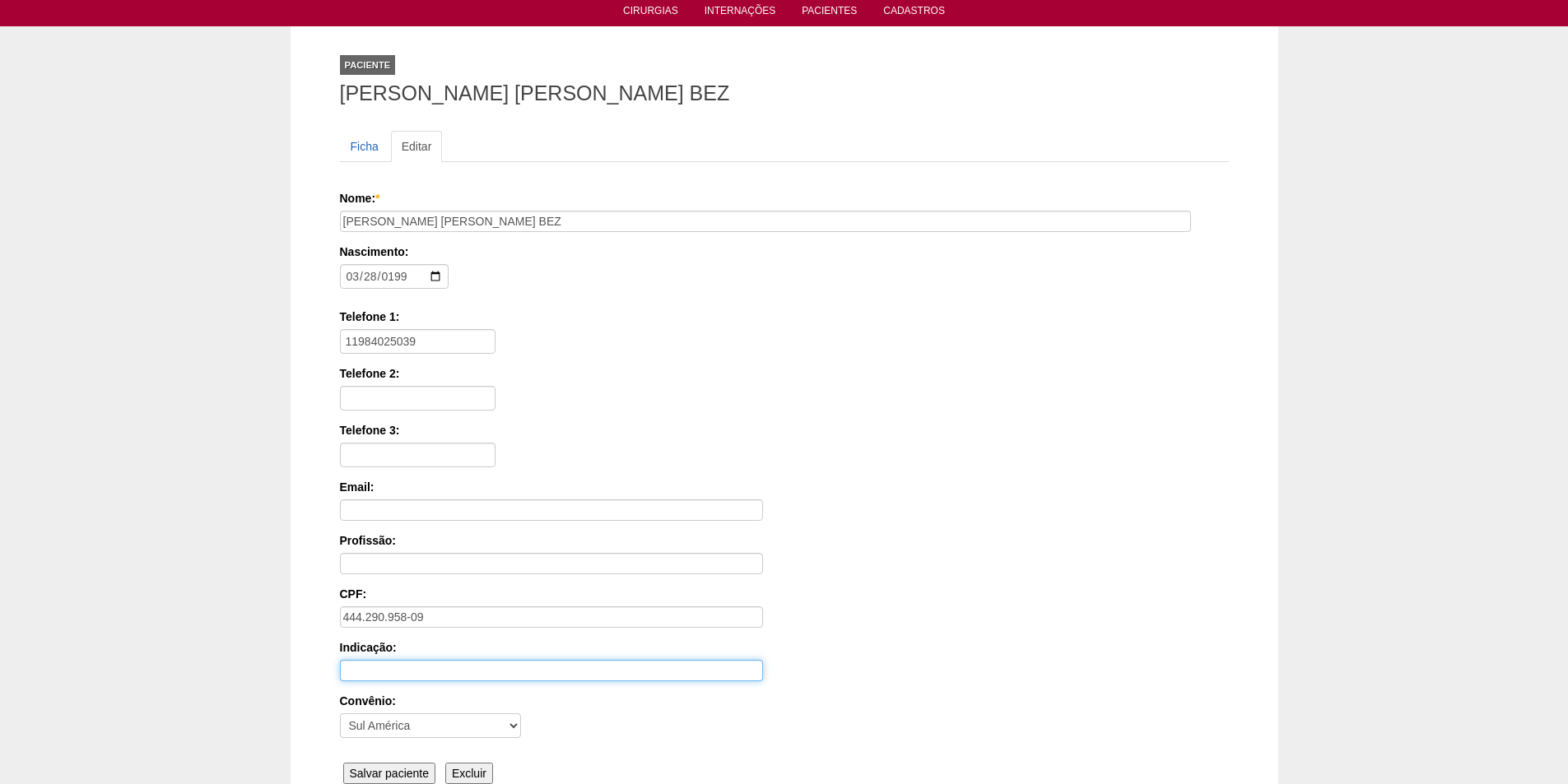
scroll to position [164, 0]
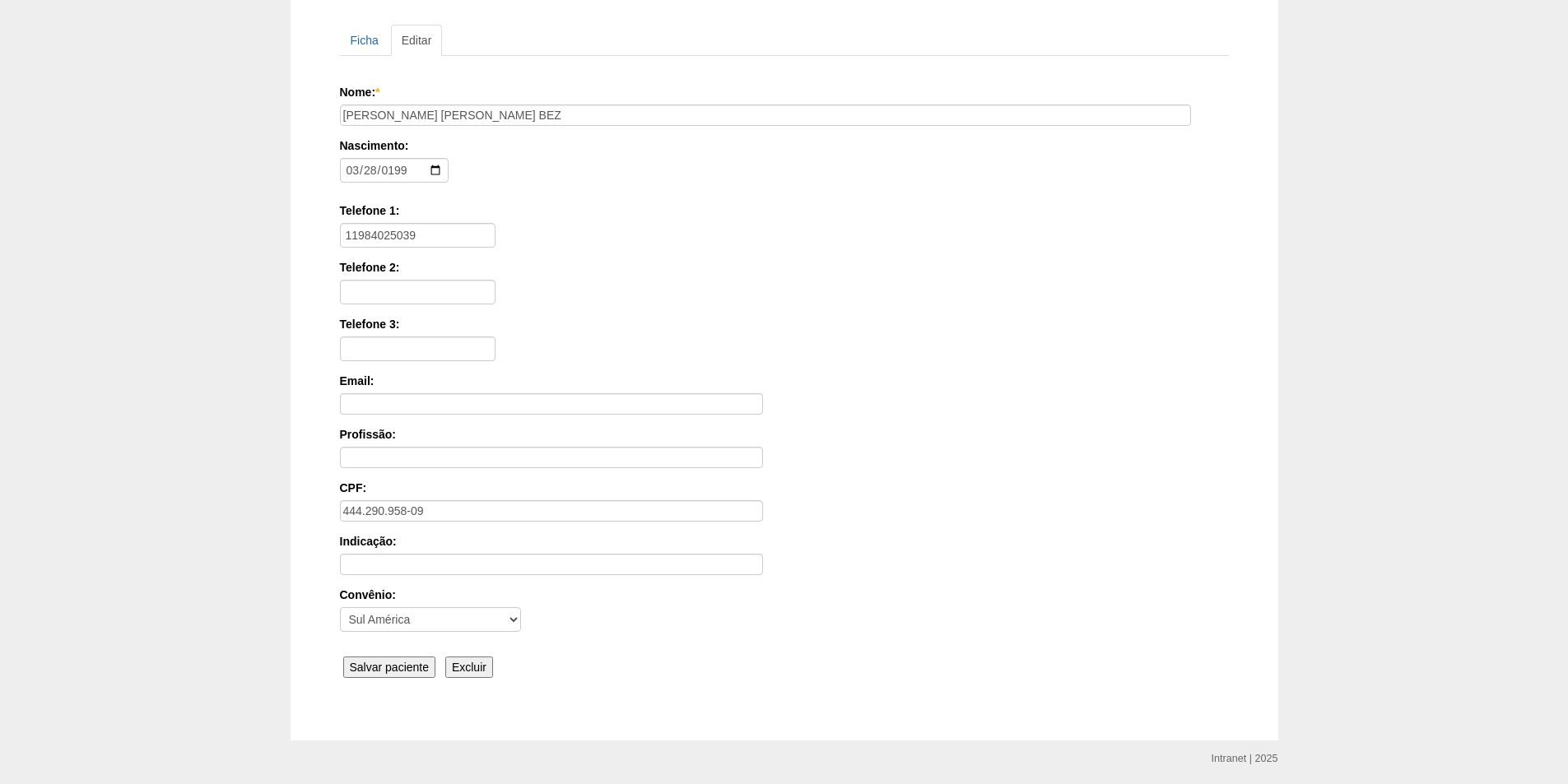
click at [369, 668] on input "Salvar paciente" at bounding box center [390, 666] width 93 height 21
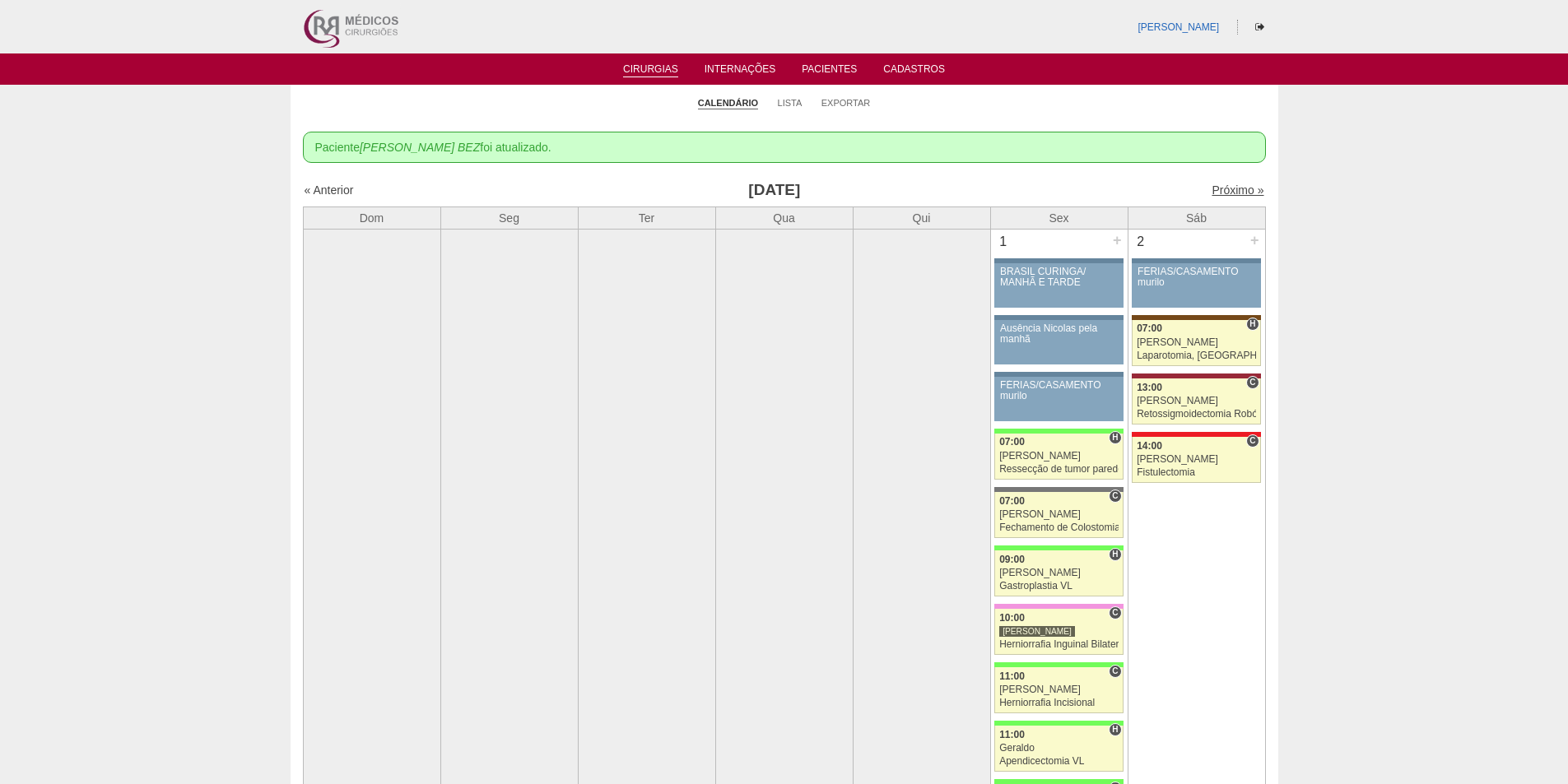
click at [1226, 190] on link "Próximo »" at bounding box center [1237, 189] width 52 height 13
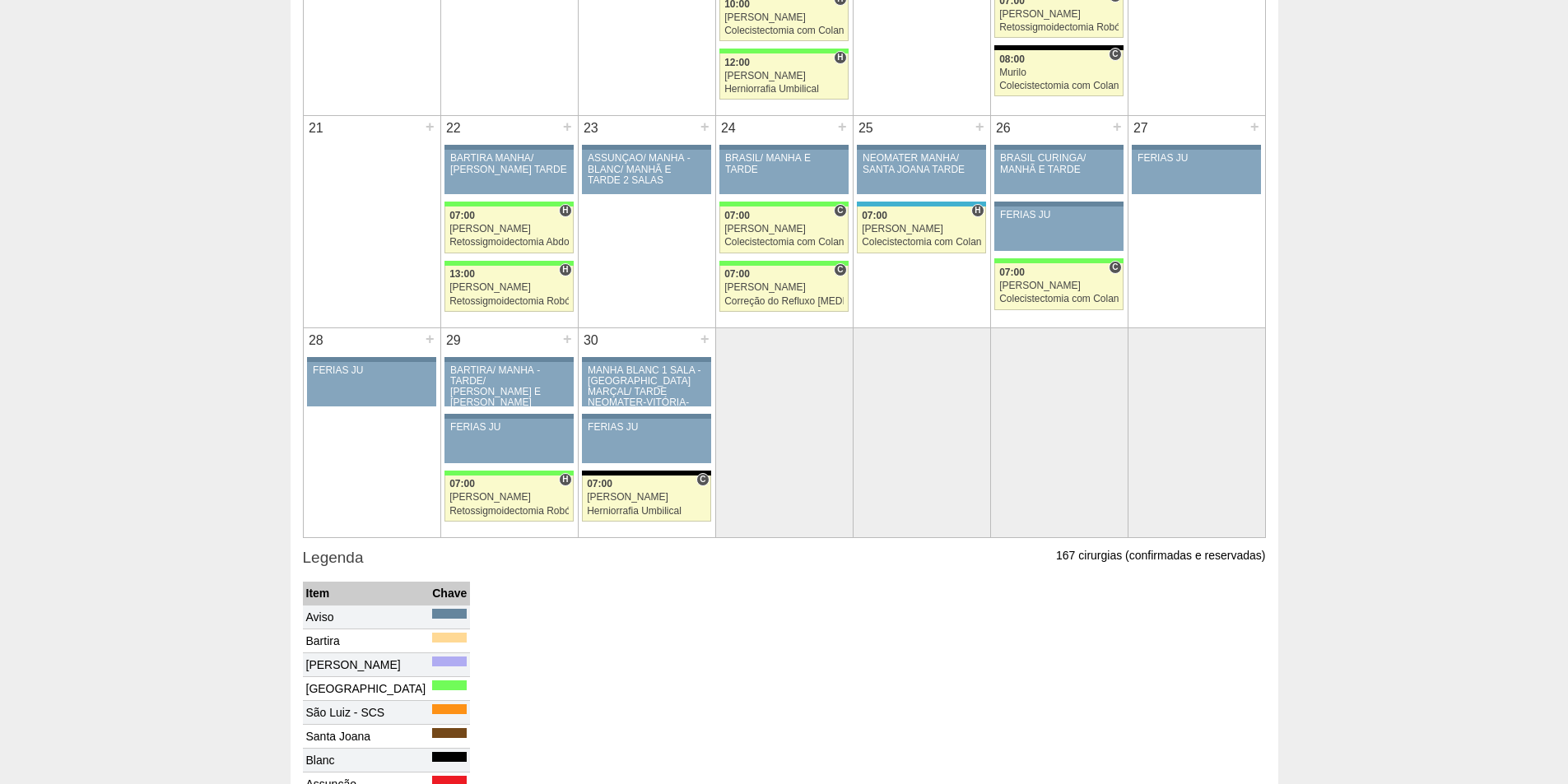
scroll to position [1481, 0]
